Goal: Task Accomplishment & Management: Manage account settings

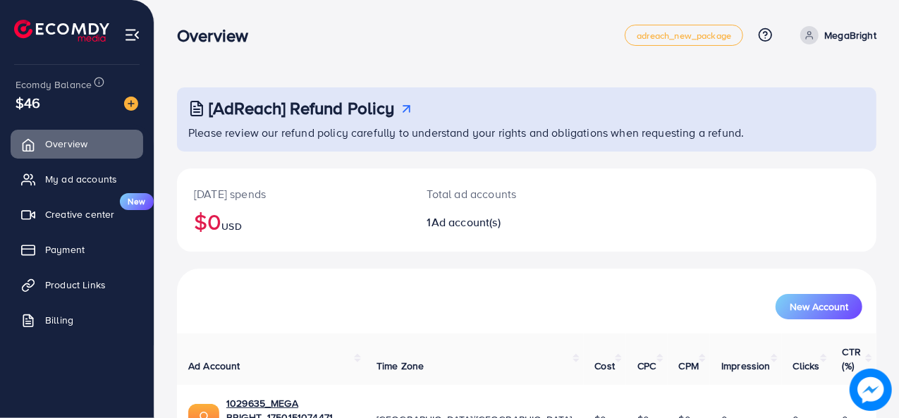
scroll to position [66, 0]
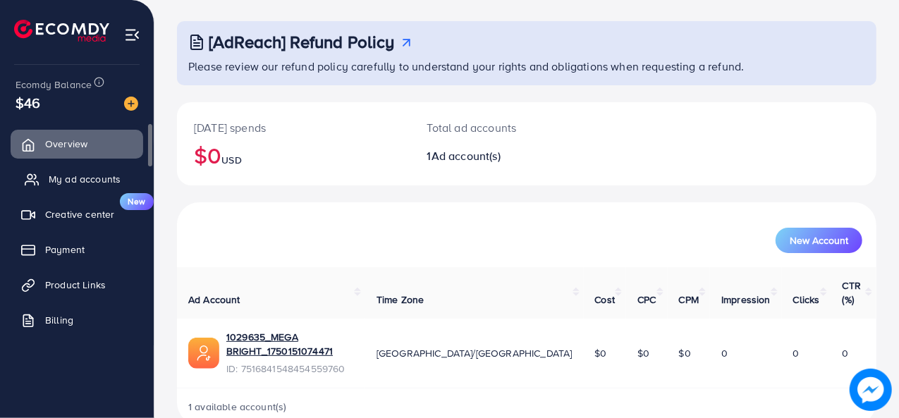
click at [68, 183] on span "My ad accounts" at bounding box center [85, 179] width 72 height 14
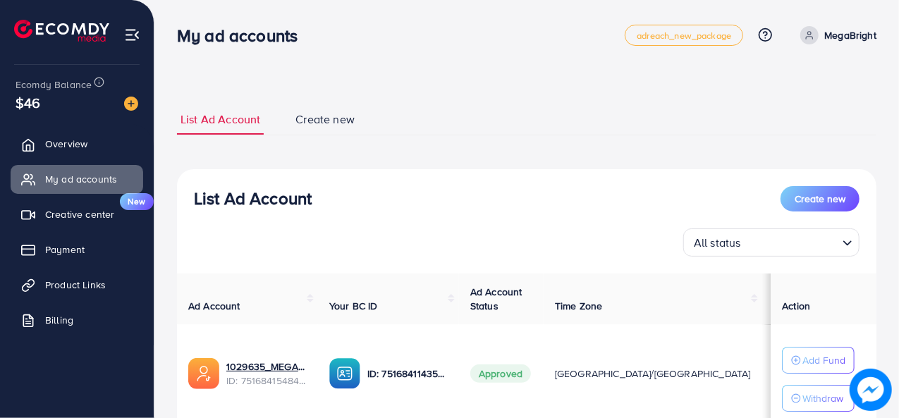
scroll to position [106, 0]
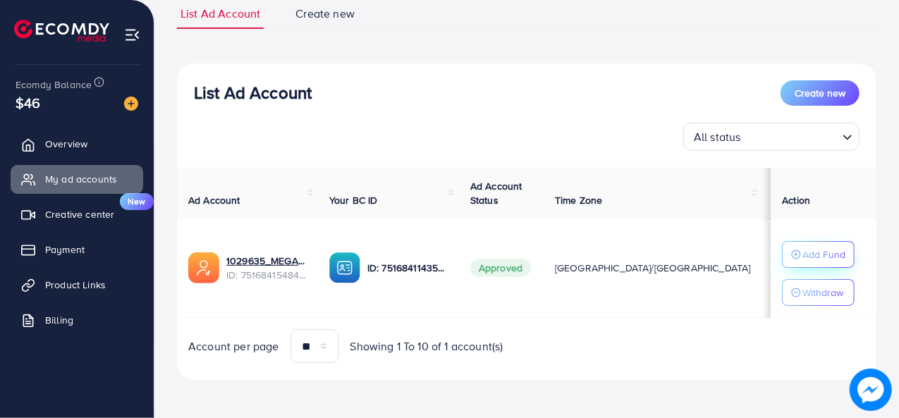
click at [808, 246] on p "Add Fund" at bounding box center [823, 254] width 43 height 17
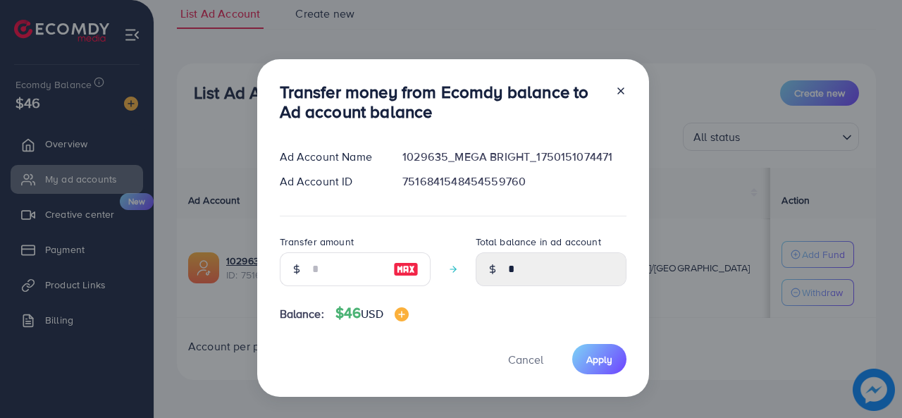
click at [664, 123] on div "Transfer money from Ecomdy balance to Ad account balance Ad Account Name 102963…" at bounding box center [451, 209] width 902 height 418
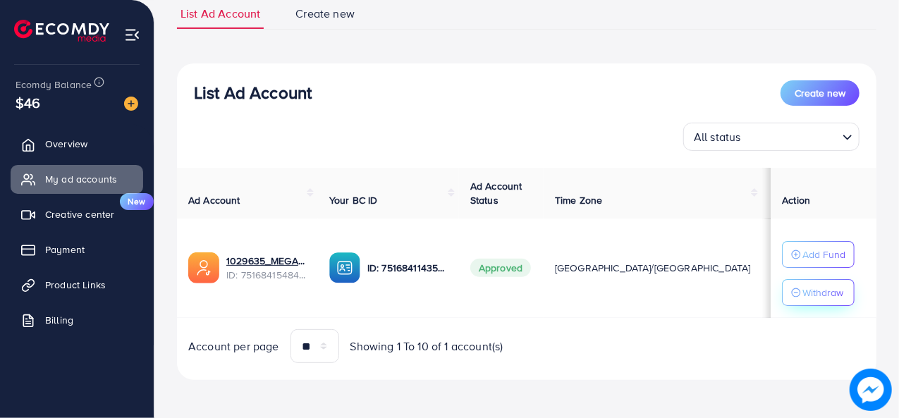
click at [791, 301] on button "Withdraw" at bounding box center [818, 292] width 73 height 27
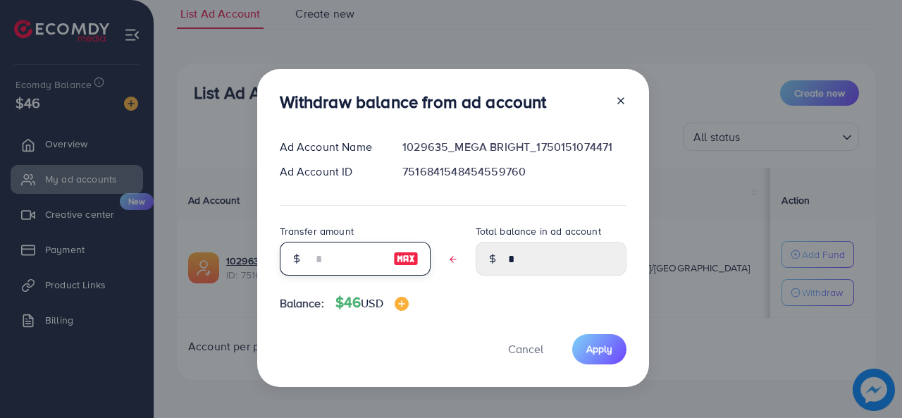
click at [315, 261] on input "text" at bounding box center [347, 259] width 71 height 34
type input "*"
type input "****"
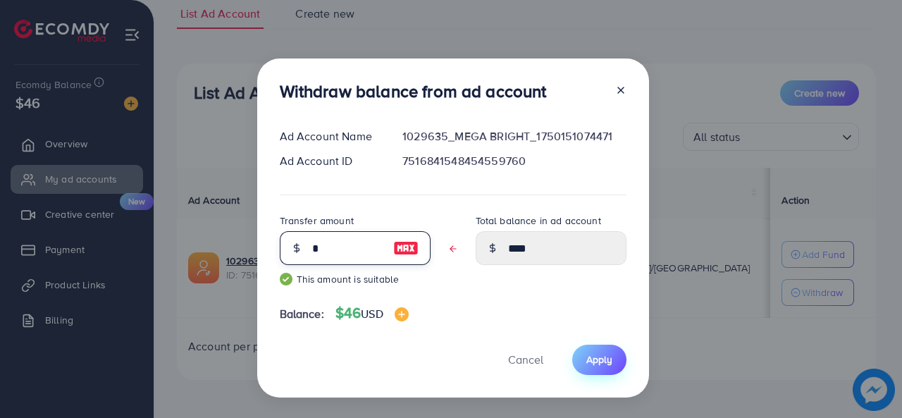
type input "*"
click at [595, 363] on span "Apply" at bounding box center [600, 360] width 26 height 14
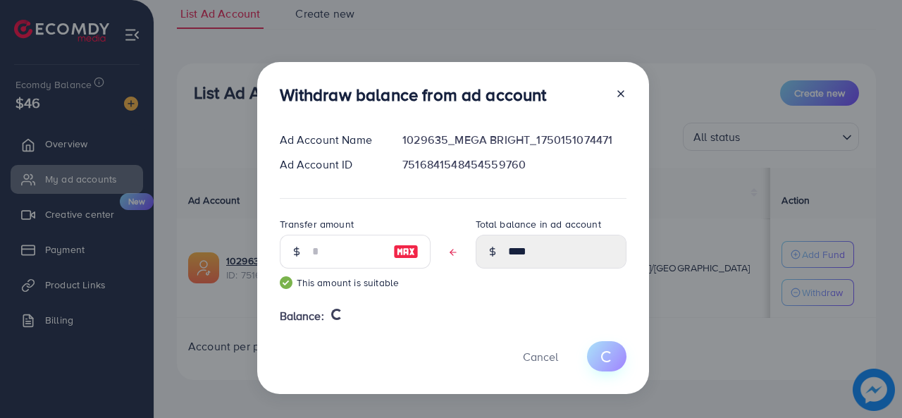
type input "*"
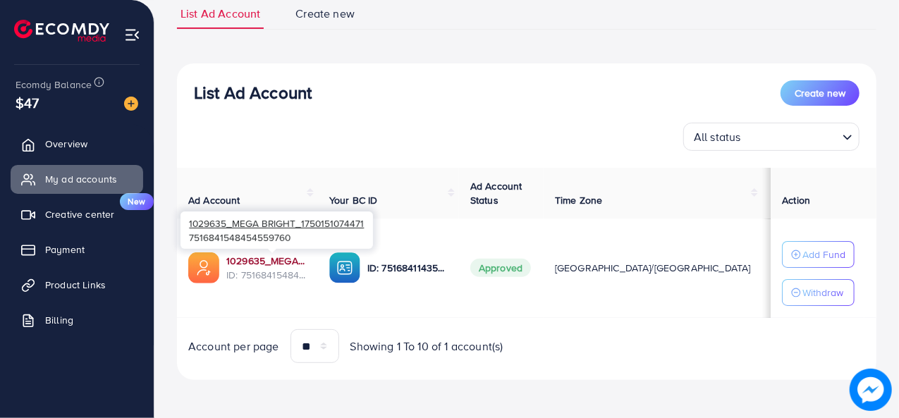
click at [254, 262] on link "1029635_MEGA BRIGHT_1750151074471" at bounding box center [266, 261] width 80 height 14
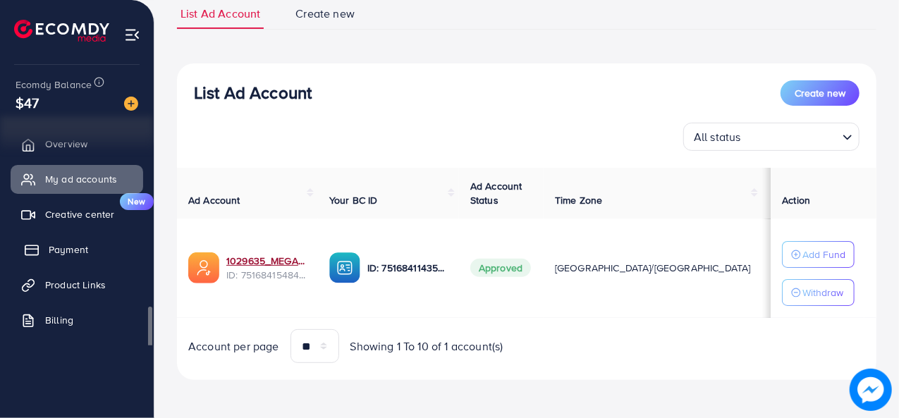
scroll to position [4, 0]
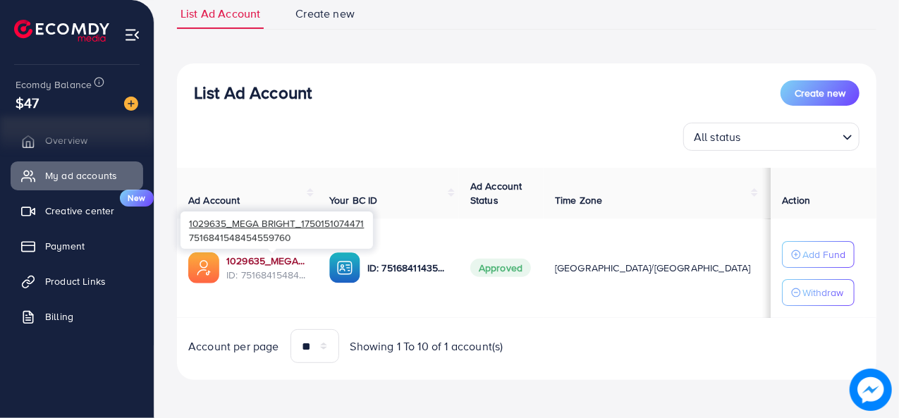
click at [247, 257] on link "1029635_MEGA BRIGHT_1750151074471" at bounding box center [266, 261] width 80 height 14
